Goal: Task Accomplishment & Management: Manage account settings

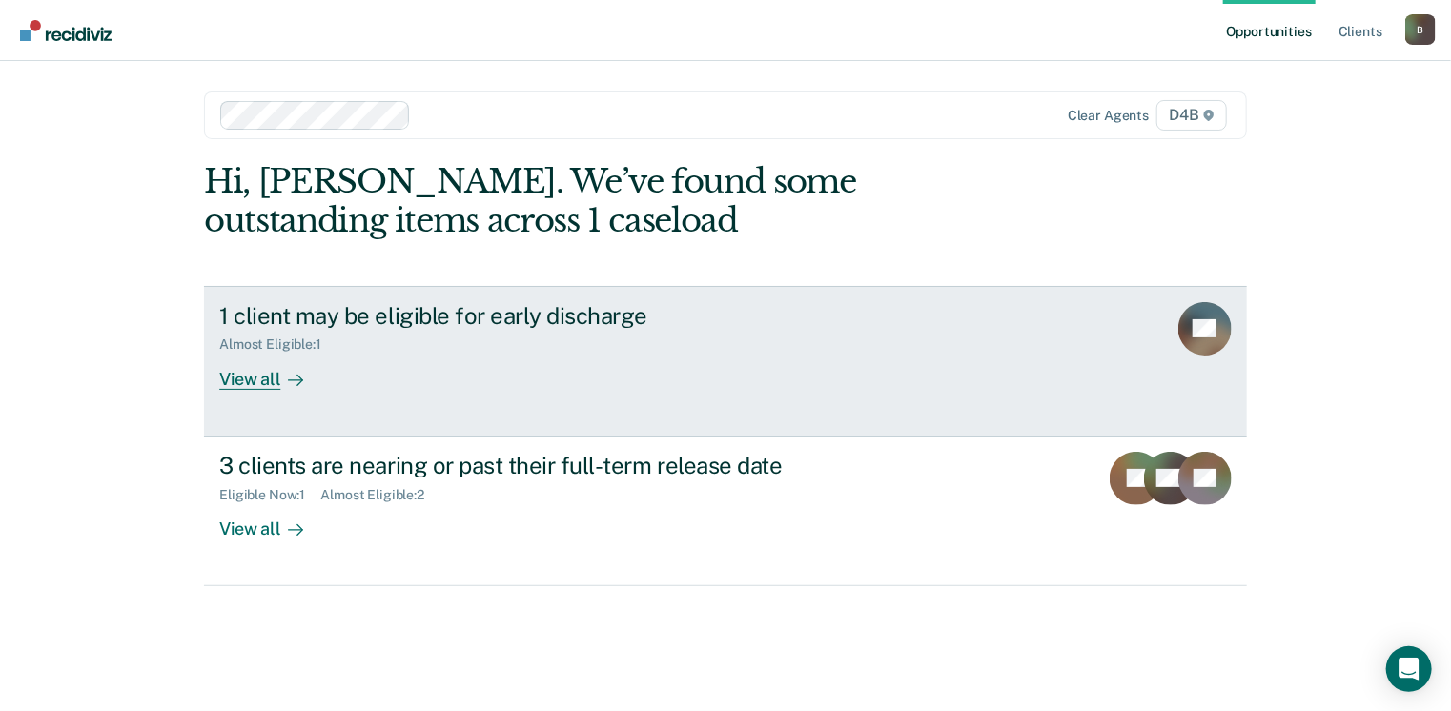
click at [305, 379] on div "View all" at bounding box center [272, 371] width 107 height 37
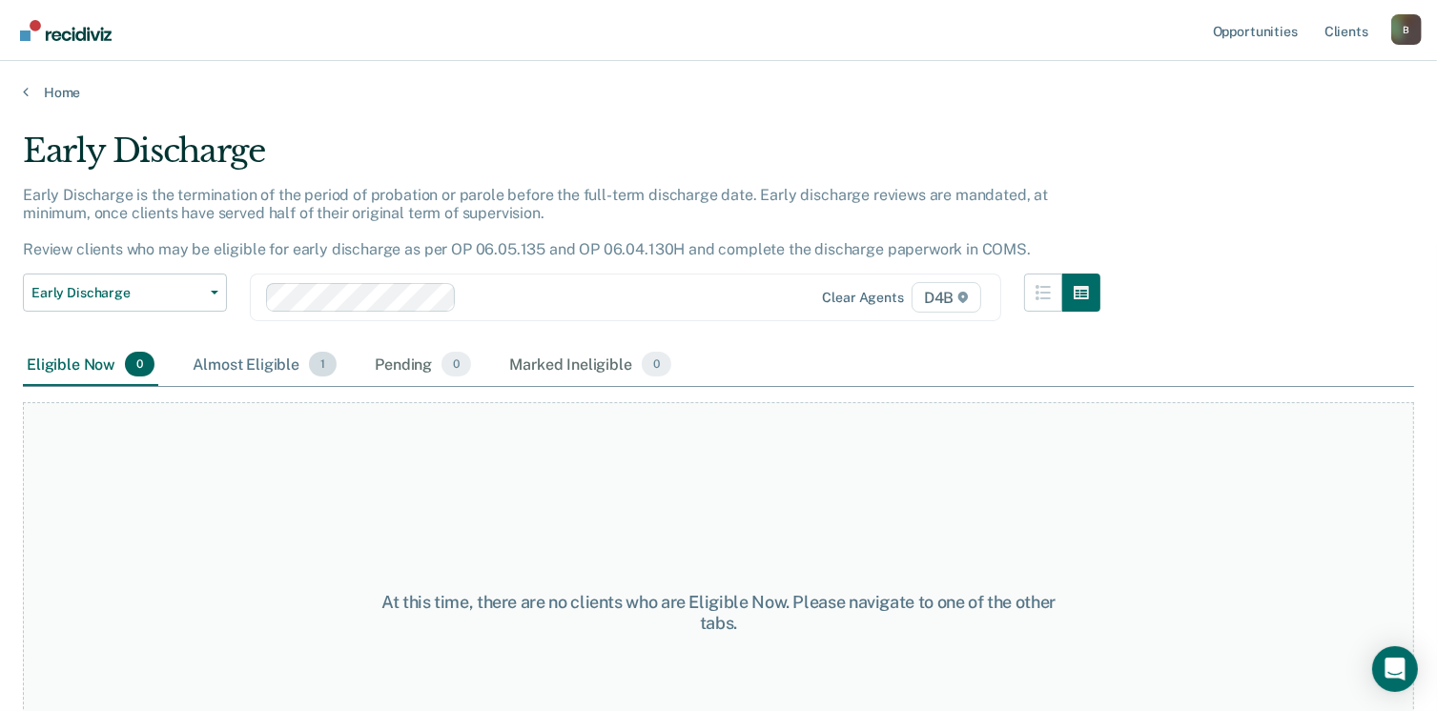
click at [311, 363] on span "1" at bounding box center [323, 364] width 28 height 25
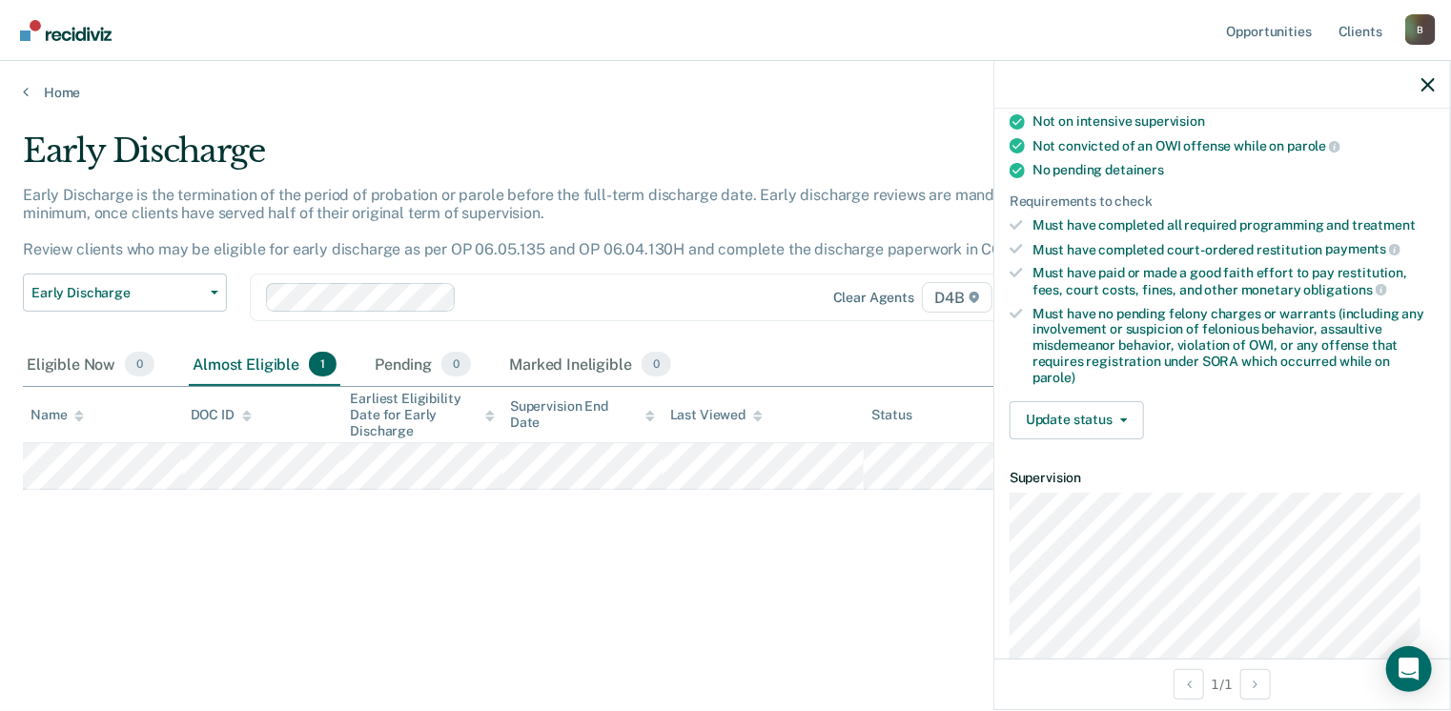
scroll to position [559, 0]
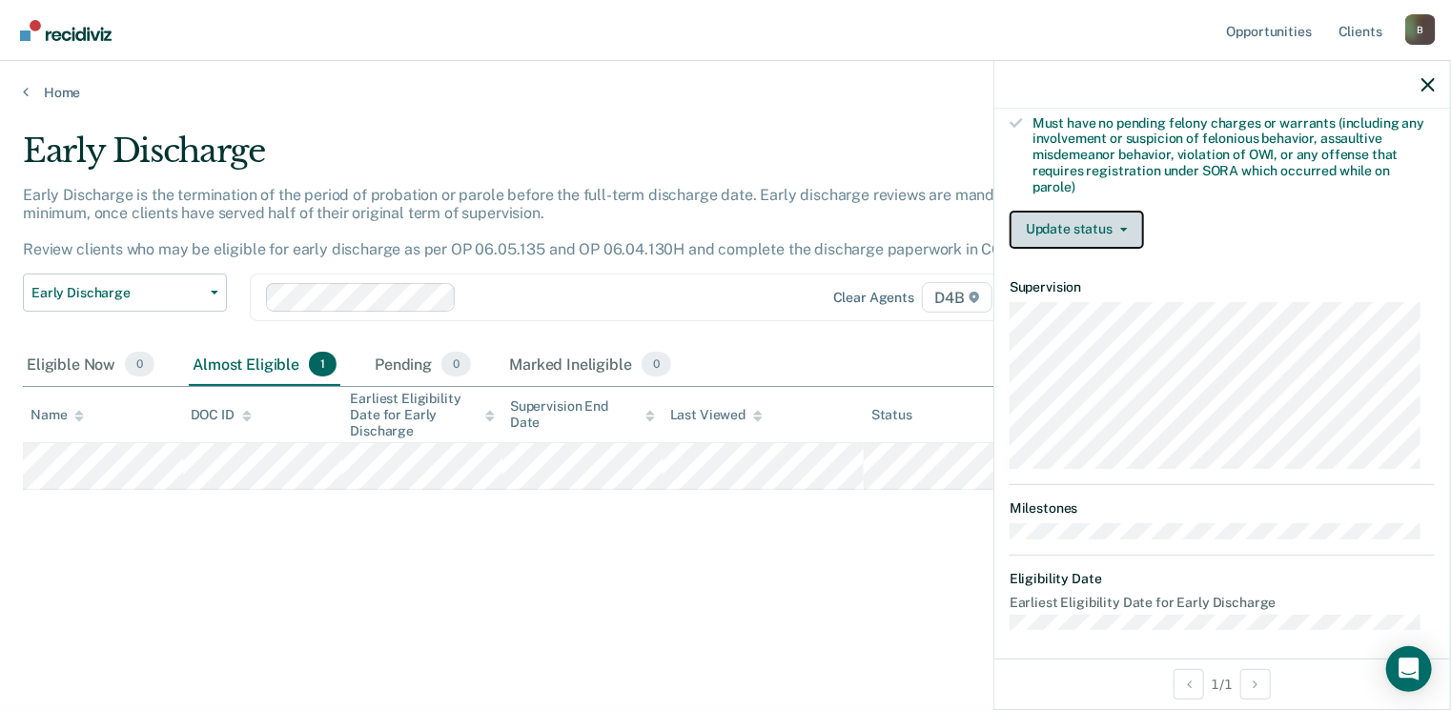
click at [1126, 223] on button "Update status" at bounding box center [1077, 230] width 134 height 38
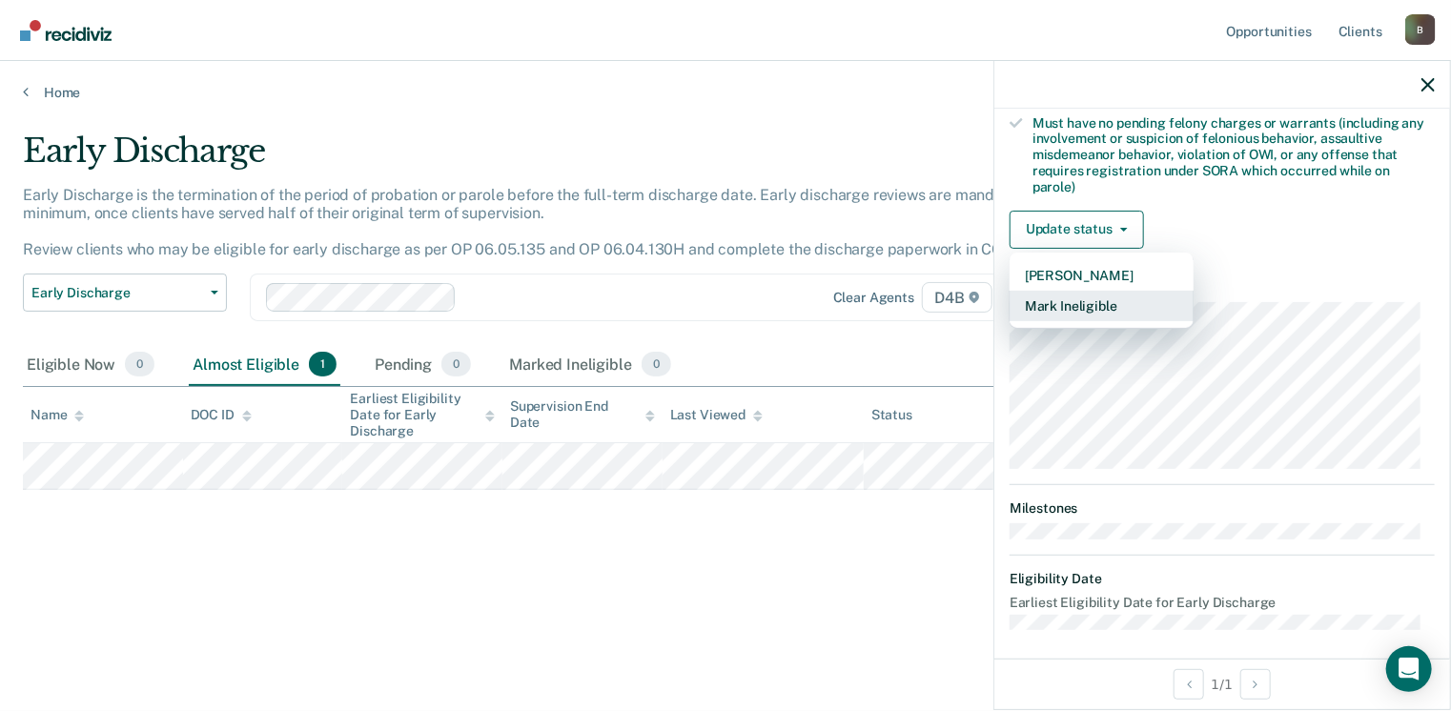
click at [1109, 291] on button "Mark Ineligible" at bounding box center [1102, 306] width 184 height 31
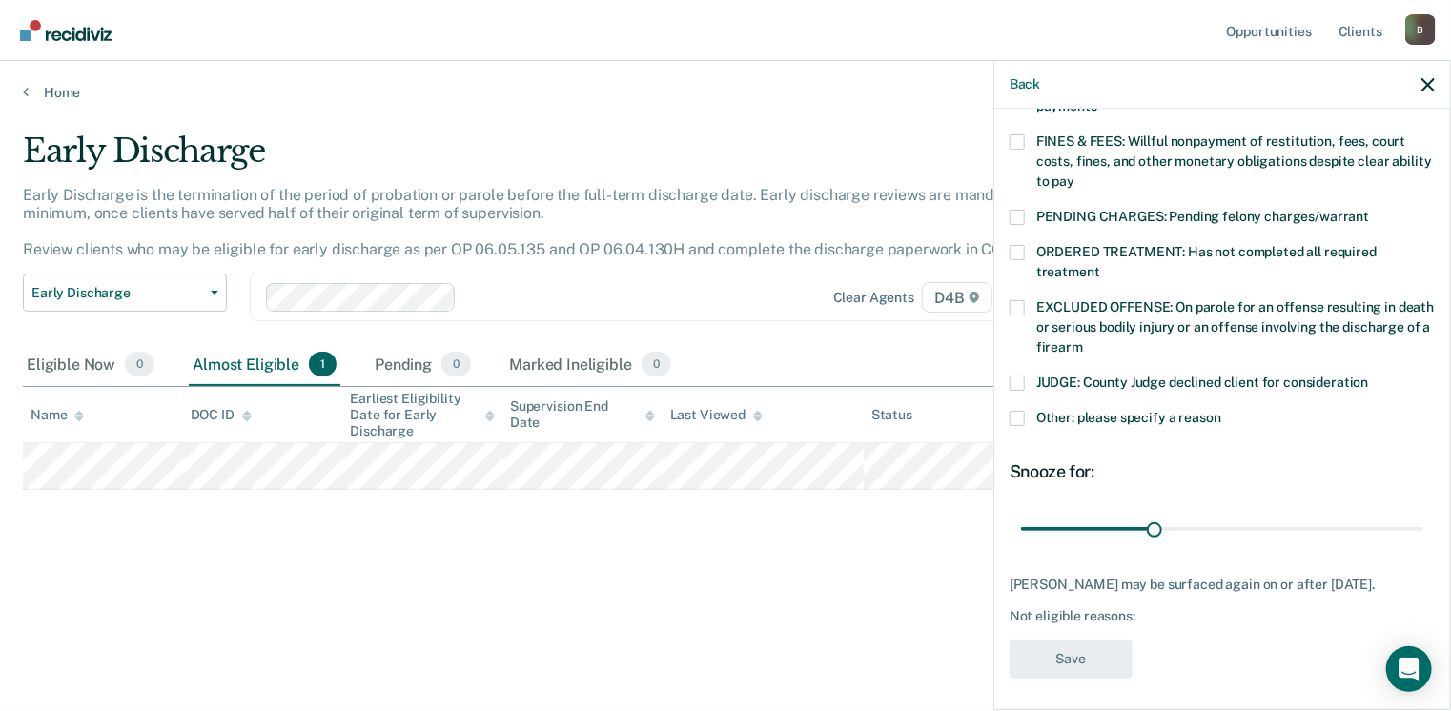
click at [1016, 245] on span at bounding box center [1017, 252] width 15 height 15
click at [1100, 265] on input "ORDERED TREATMENT: Has not completed all required treatment" at bounding box center [1100, 265] width 0 height 0
click at [1045, 641] on button "Save" at bounding box center [1071, 659] width 123 height 39
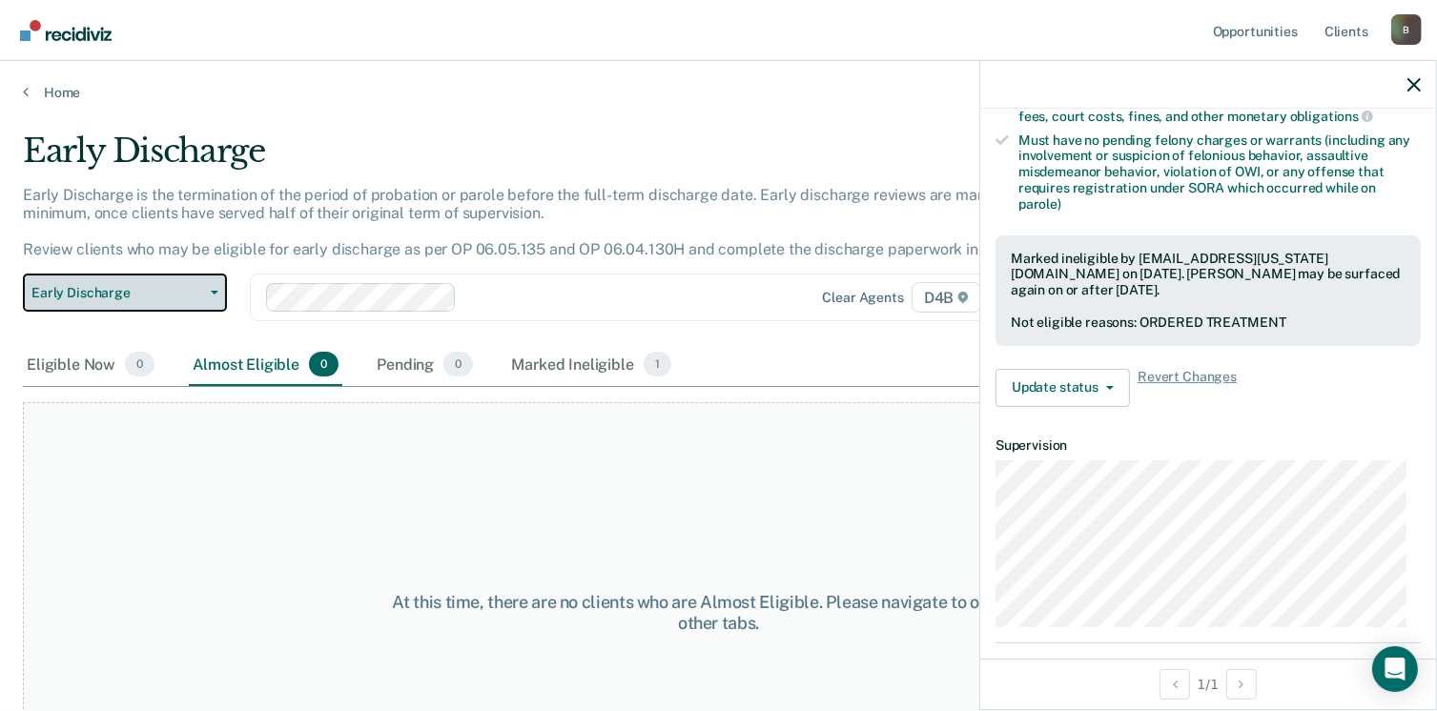
click at [205, 293] on span "button" at bounding box center [210, 293] width 15 height 4
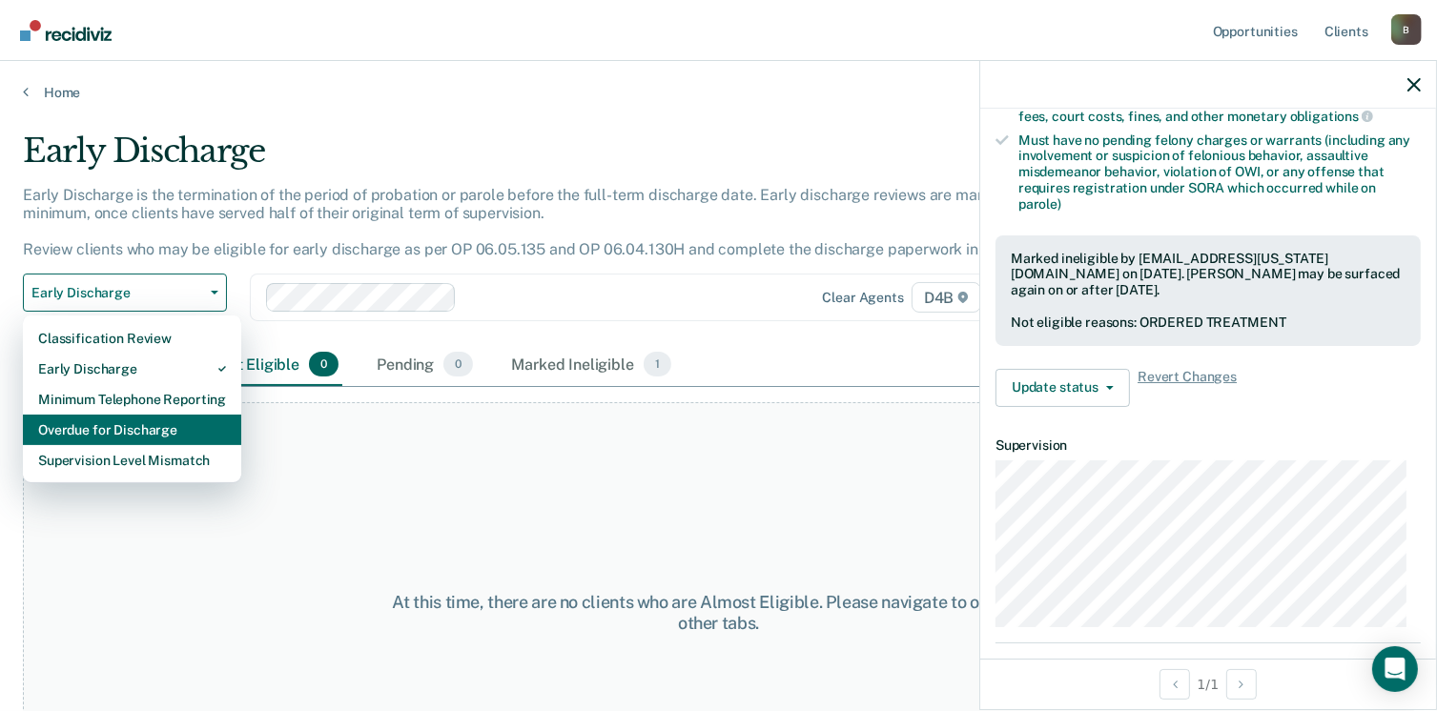
click at [133, 431] on div "Overdue for Discharge" at bounding box center [132, 430] width 188 height 31
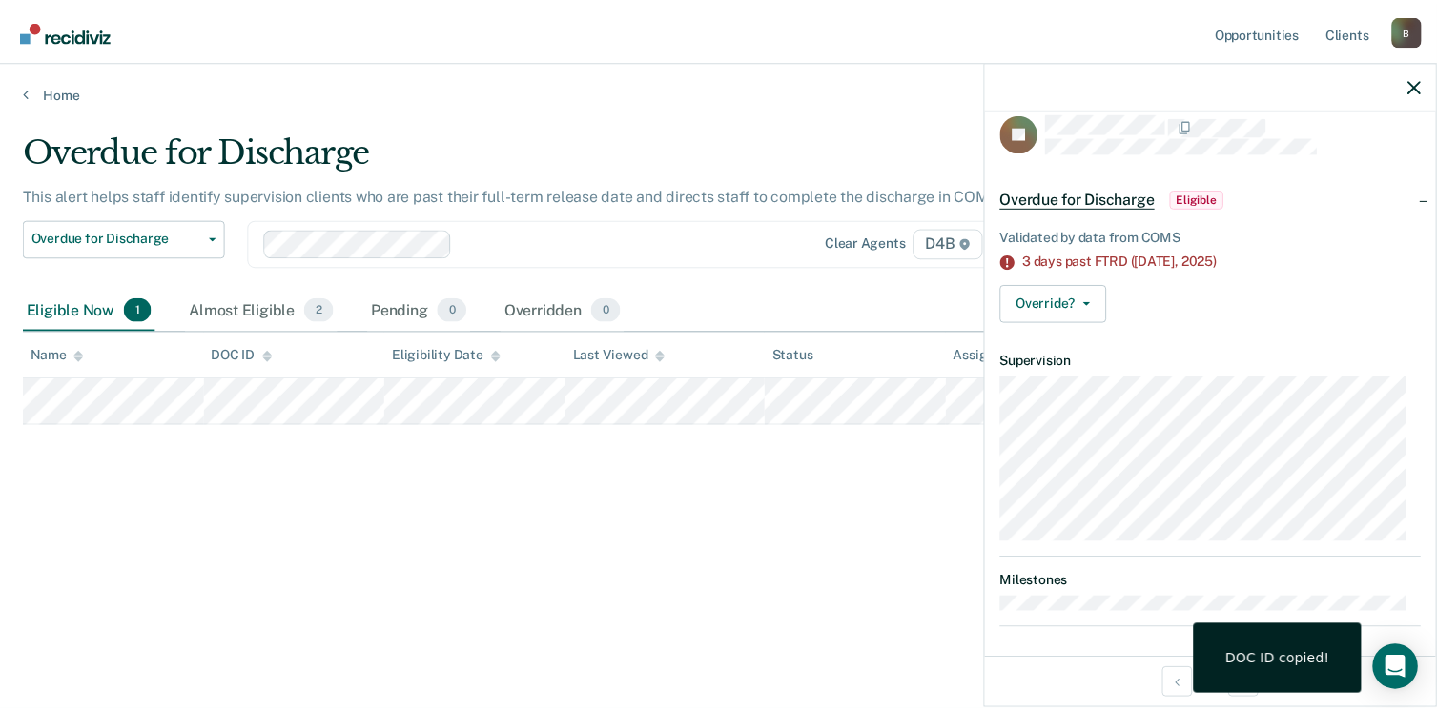
scroll to position [24, 0]
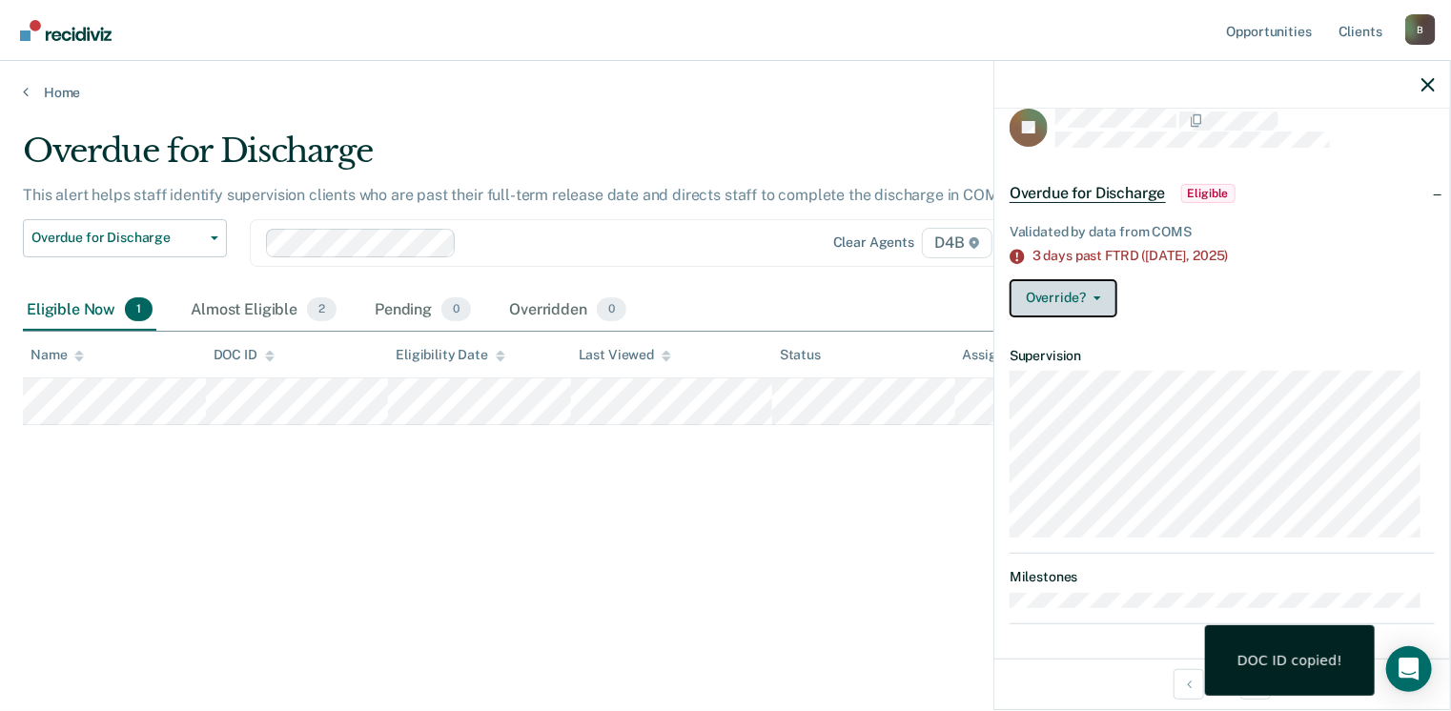
click at [1101, 303] on button "Override?" at bounding box center [1064, 298] width 108 height 38
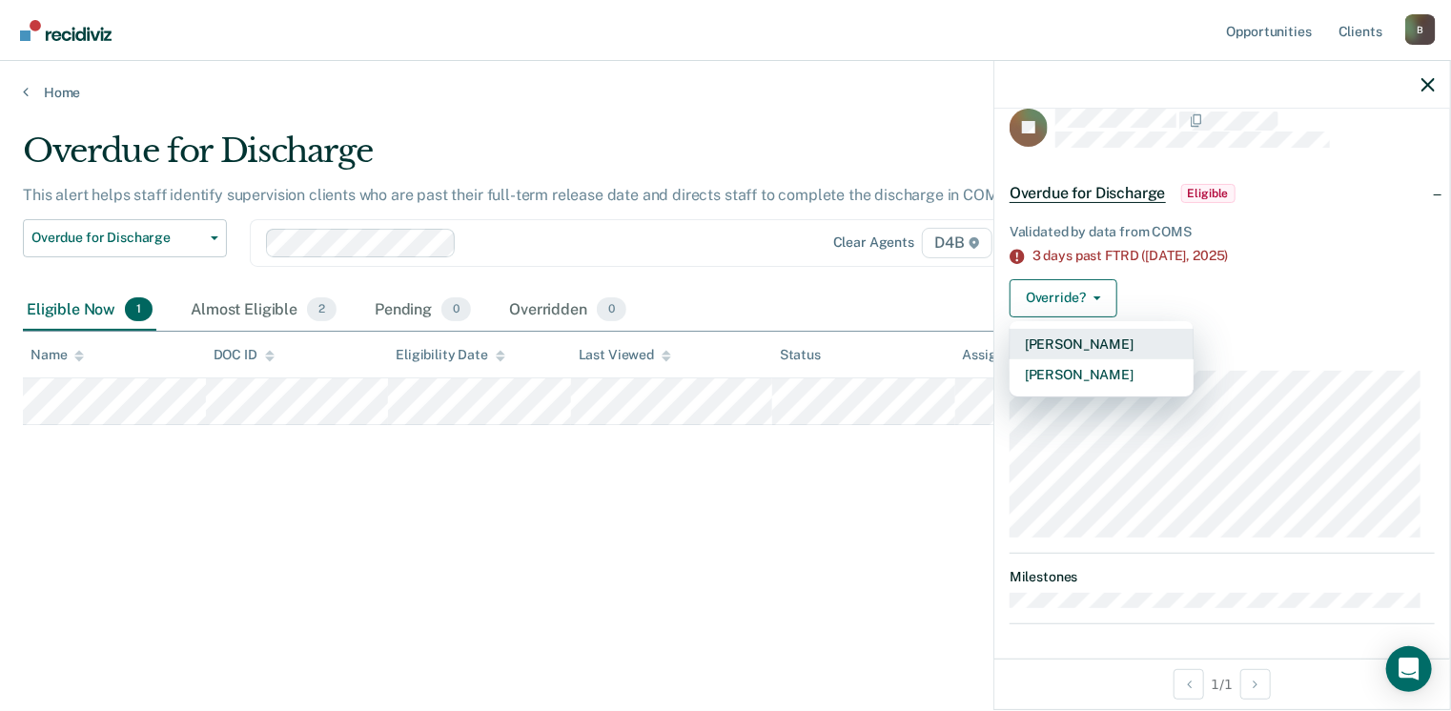
click at [1086, 349] on button "[PERSON_NAME]" at bounding box center [1102, 344] width 184 height 31
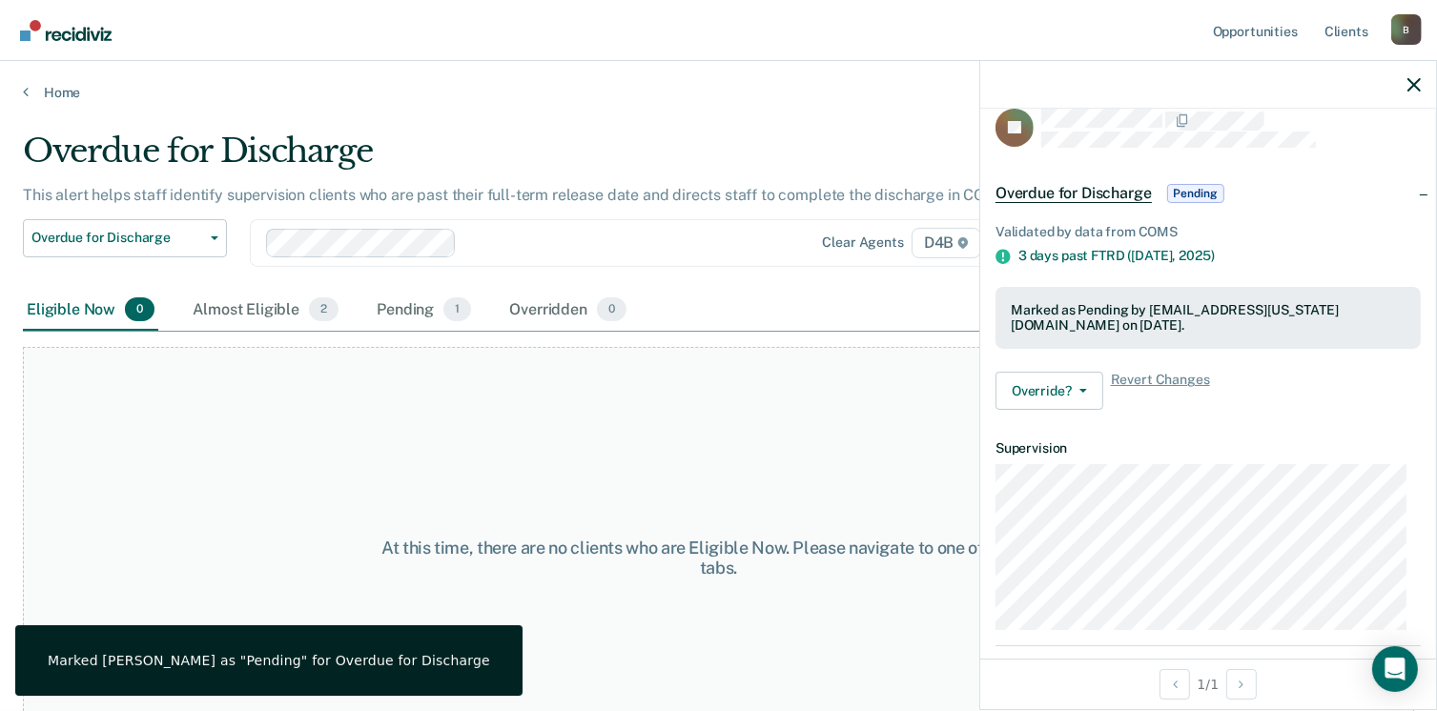
click at [721, 630] on div "At this time, there are no clients who are Eligible Now. Please navigate to one…" at bounding box center [718, 557] width 1391 height 421
click at [1340, 31] on link "Client s" at bounding box center [1346, 30] width 51 height 61
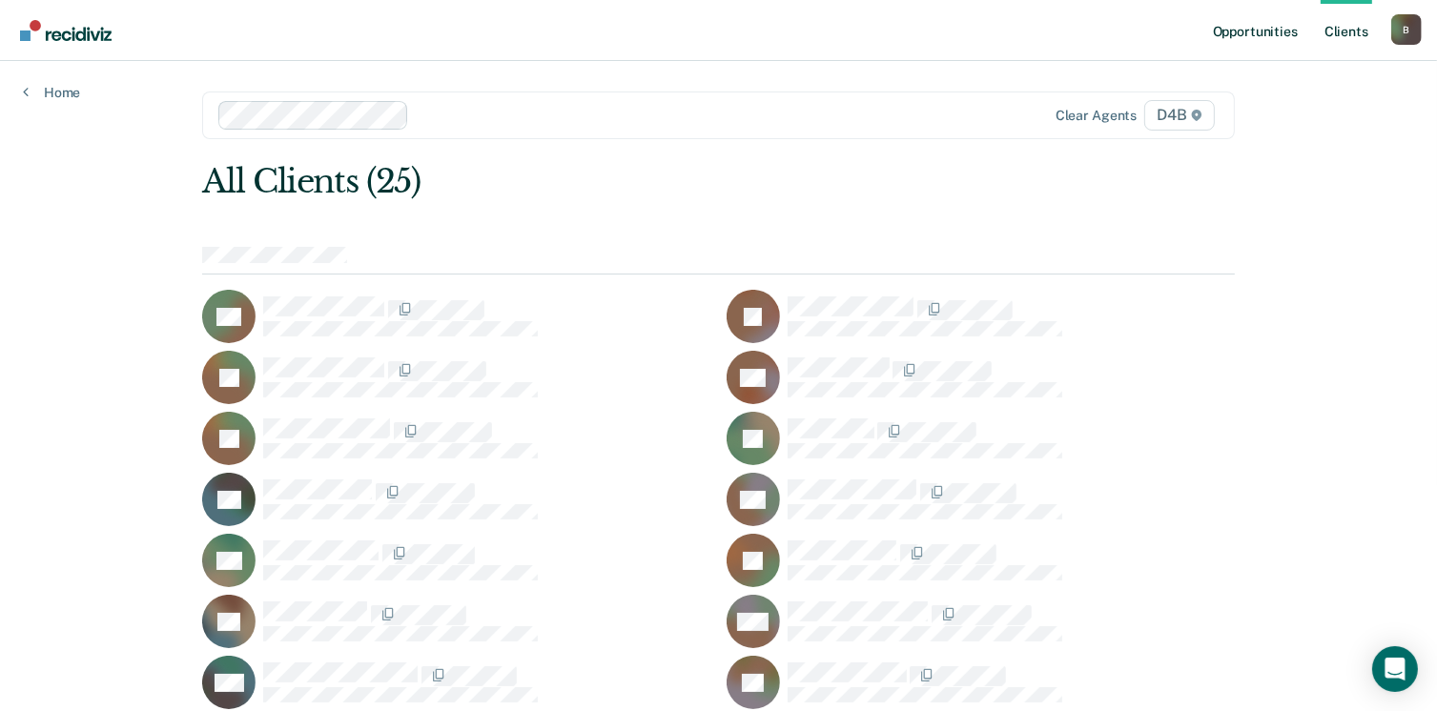
click at [1259, 32] on link "Opportunities" at bounding box center [1255, 30] width 92 height 61
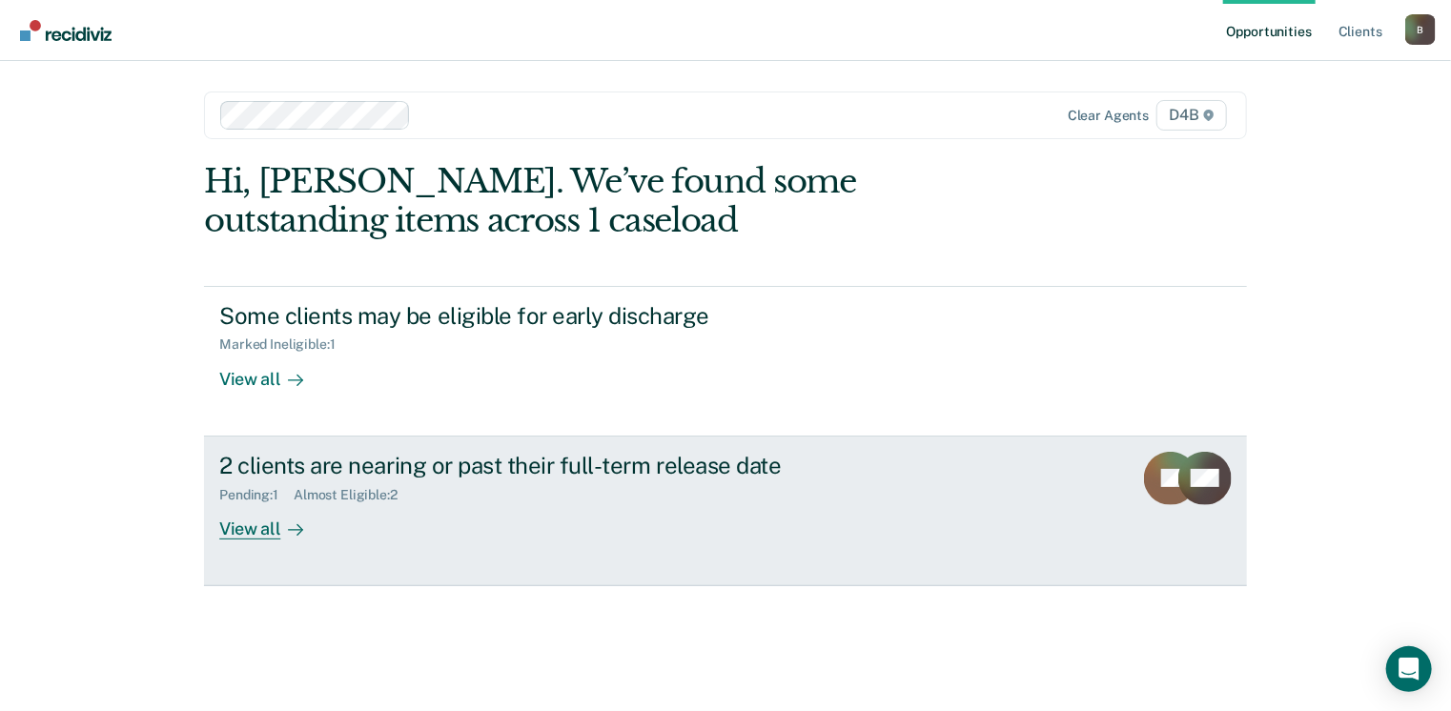
click at [259, 532] on div "View all" at bounding box center [272, 521] width 107 height 37
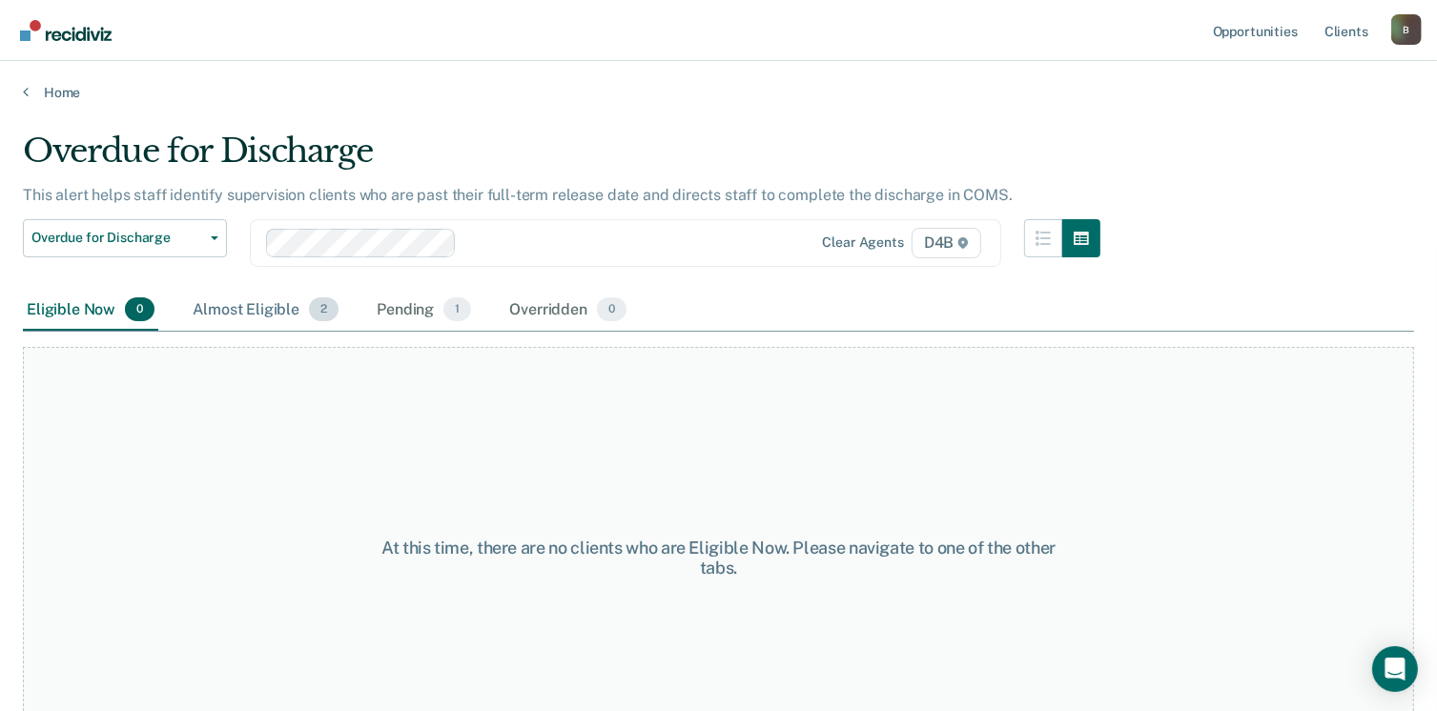
click at [330, 309] on span "2" at bounding box center [324, 309] width 30 height 25
